Goal: Navigation & Orientation: Go to known website

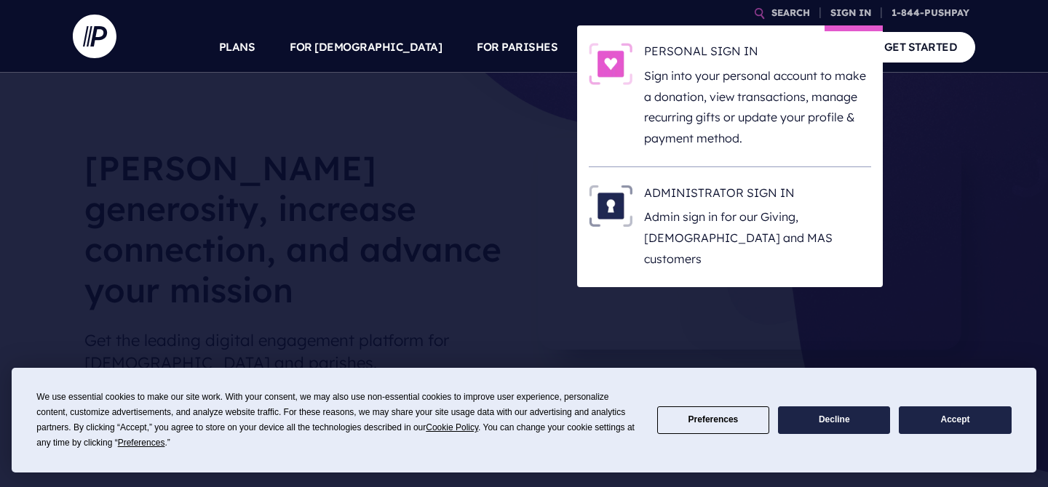
click at [743, 180] on li "ADMINISTRATOR SIGN IN Admin sign in for our Giving, [DEMOGRAPHIC_DATA] and MAS …" at bounding box center [730, 227] width 282 height 120
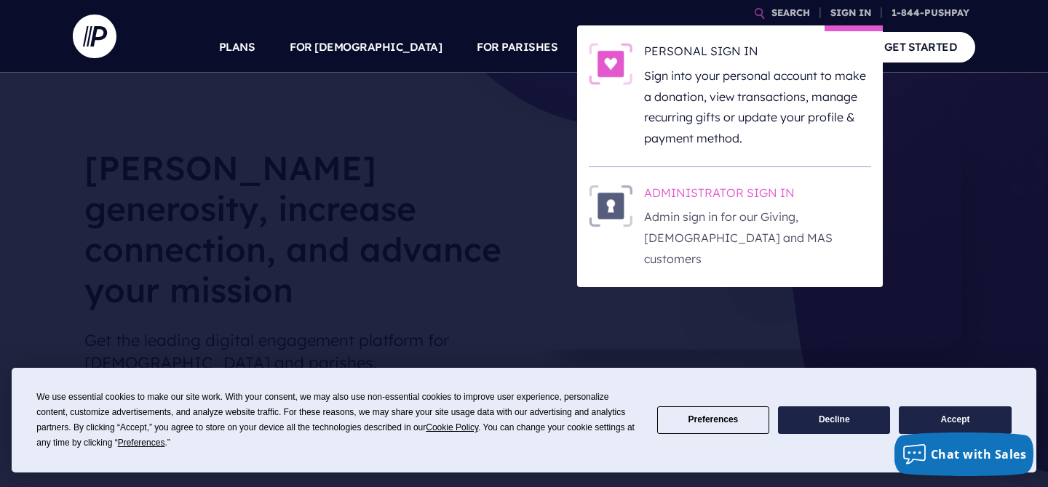
click at [742, 186] on h6 "ADMINISTRATOR SIGN IN" at bounding box center [757, 196] width 227 height 22
click at [722, 188] on h6 "ADMINISTRATOR SIGN IN" at bounding box center [757, 196] width 227 height 22
